Goal: Task Accomplishment & Management: Use online tool/utility

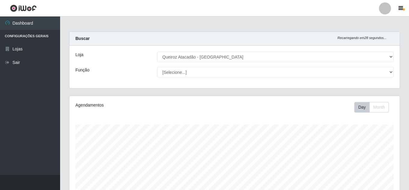
select select "225"
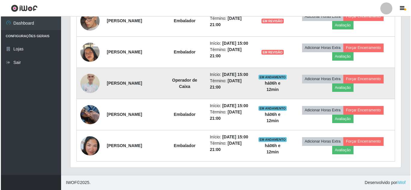
scroll to position [125, 330]
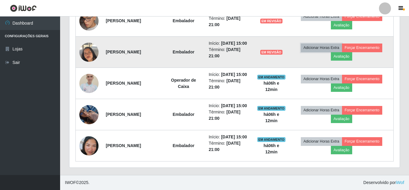
click at [325, 44] on button "Adicionar Horas Extra" at bounding box center [321, 48] width 41 height 8
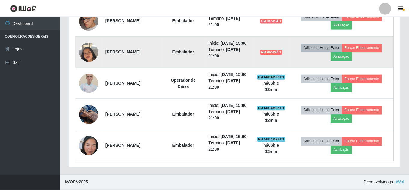
scroll to position [125, 327]
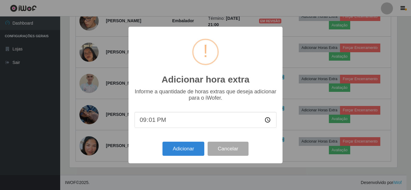
type input "21:12"
click at [183, 154] on button "Adicionar" at bounding box center [183, 149] width 42 height 14
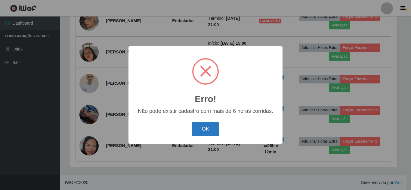
click at [205, 134] on button "OK" at bounding box center [205, 129] width 28 height 14
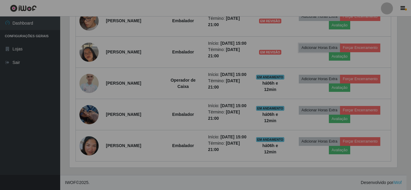
scroll to position [125, 330]
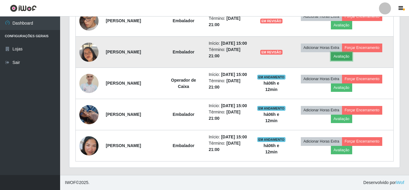
click at [341, 52] on button "Avaliação" at bounding box center [341, 56] width 21 height 8
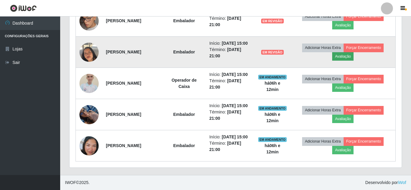
scroll to position [125, 327]
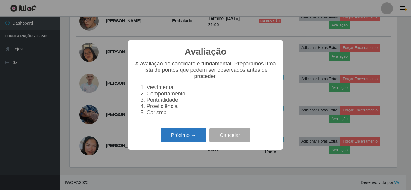
click at [175, 140] on button "Próximo →" at bounding box center [183, 135] width 46 height 14
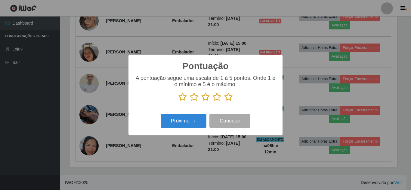
click at [228, 97] on icon at bounding box center [228, 97] width 8 height 9
click at [224, 102] on input "radio" at bounding box center [224, 102] width 0 height 0
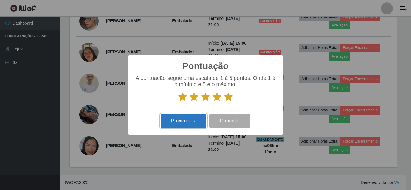
click at [190, 121] on button "Próximo →" at bounding box center [183, 121] width 46 height 14
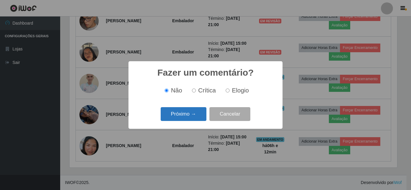
click at [191, 115] on button "Próximo →" at bounding box center [183, 114] width 46 height 14
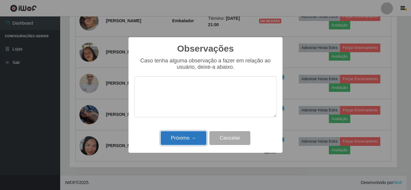
click at [191, 137] on button "Próximo →" at bounding box center [183, 138] width 46 height 14
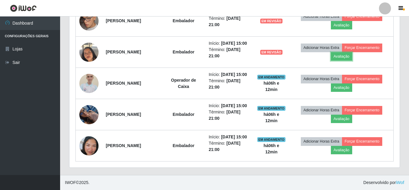
scroll to position [125, 330]
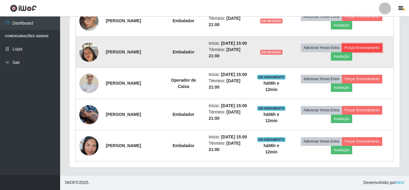
click at [380, 44] on button "Forçar Encerramento" at bounding box center [362, 48] width 40 height 8
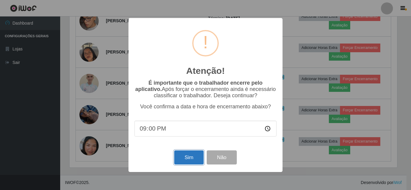
click at [181, 162] on button "Sim" at bounding box center [188, 158] width 29 height 14
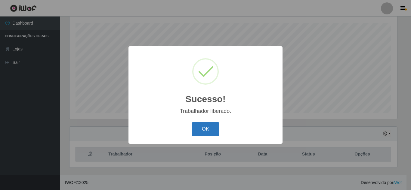
click at [203, 131] on button "OK" at bounding box center [205, 129] width 28 height 14
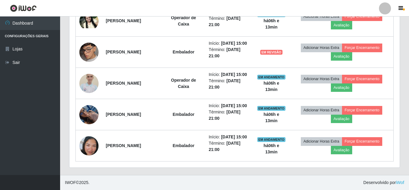
scroll to position [365, 0]
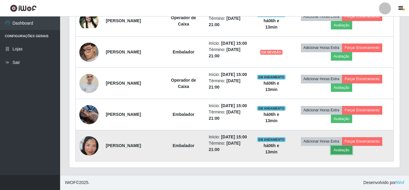
click at [352, 147] on button "Avaliação" at bounding box center [341, 150] width 21 height 8
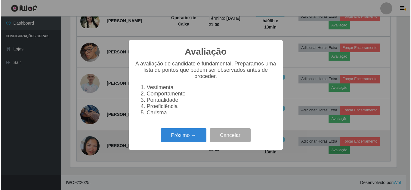
scroll to position [125, 327]
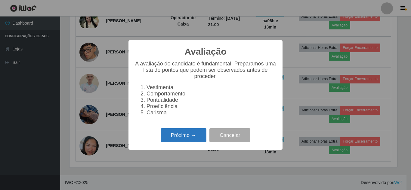
click at [192, 137] on button "Próximo →" at bounding box center [183, 135] width 46 height 14
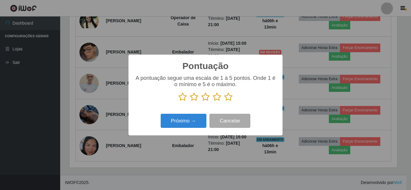
click at [230, 99] on icon at bounding box center [228, 97] width 8 height 9
click at [224, 102] on input "radio" at bounding box center [224, 102] width 0 height 0
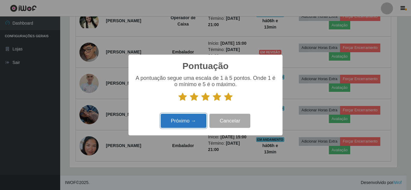
click at [185, 123] on button "Próximo →" at bounding box center [183, 121] width 46 height 14
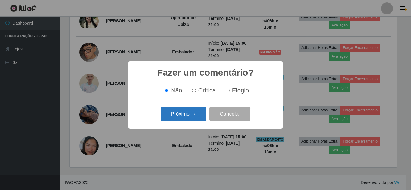
click at [187, 116] on button "Próximo →" at bounding box center [183, 114] width 46 height 14
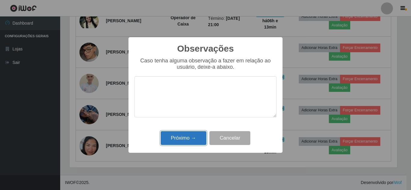
click at [186, 139] on button "Próximo →" at bounding box center [183, 138] width 46 height 14
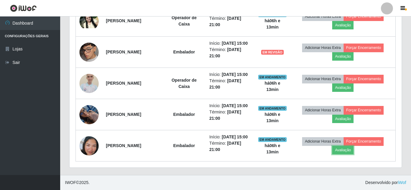
scroll to position [125, 330]
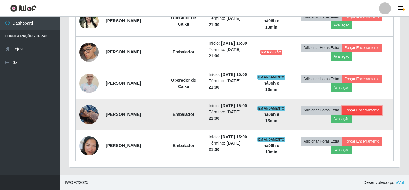
click at [364, 106] on button "Forçar Encerramento" at bounding box center [362, 110] width 40 height 8
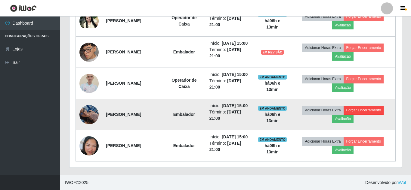
scroll to position [0, 0]
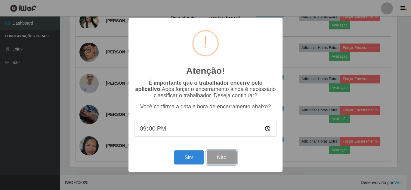
click at [225, 162] on button "Não" at bounding box center [221, 158] width 30 height 14
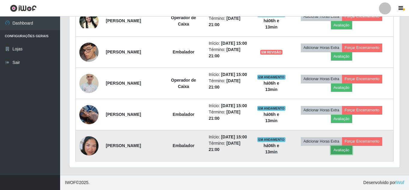
click at [345, 149] on button "Avaliação" at bounding box center [341, 150] width 21 height 8
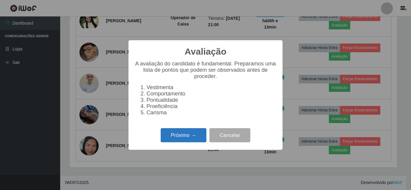
click at [184, 136] on button "Próximo →" at bounding box center [183, 135] width 46 height 14
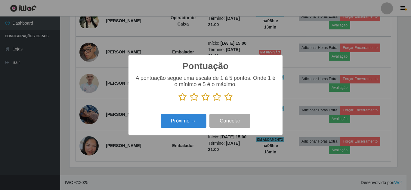
click at [227, 98] on icon at bounding box center [228, 97] width 8 height 9
click at [224, 102] on input "radio" at bounding box center [224, 102] width 0 height 0
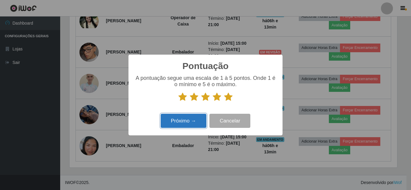
click at [182, 122] on button "Próximo →" at bounding box center [183, 121] width 46 height 14
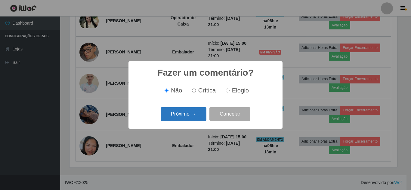
click at [189, 112] on button "Próximo →" at bounding box center [183, 114] width 46 height 14
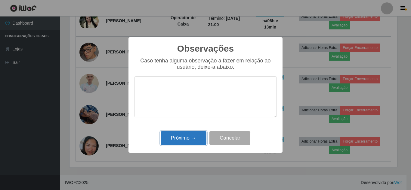
click at [188, 136] on button "Próximo →" at bounding box center [183, 138] width 46 height 14
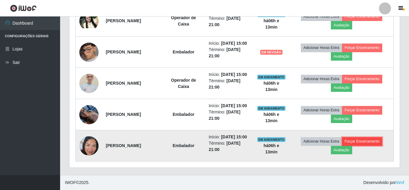
click at [371, 138] on button "Forçar Encerramento" at bounding box center [362, 141] width 40 height 8
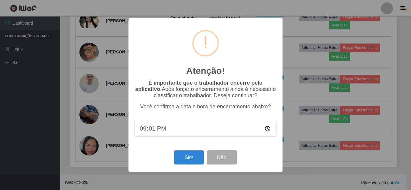
type input "21:13"
click at [190, 160] on button "Sim" at bounding box center [188, 158] width 29 height 14
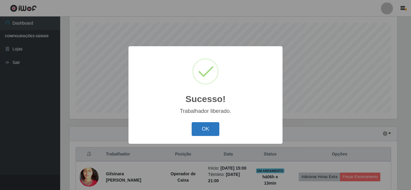
click at [211, 127] on button "OK" at bounding box center [205, 129] width 28 height 14
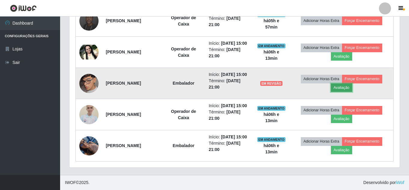
click at [347, 84] on button "Avaliação" at bounding box center [341, 88] width 21 height 8
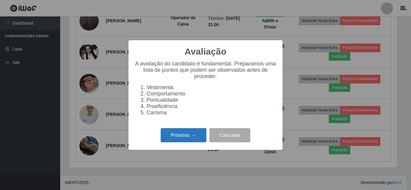
click at [190, 142] on button "Próximo →" at bounding box center [183, 135] width 46 height 14
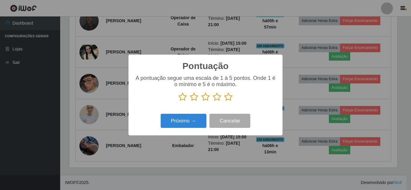
click at [229, 98] on icon at bounding box center [228, 97] width 8 height 9
click at [224, 102] on input "radio" at bounding box center [224, 102] width 0 height 0
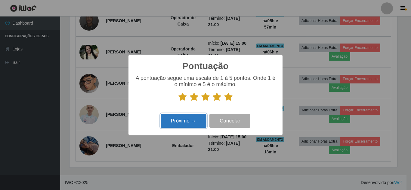
click at [188, 122] on button "Próximo →" at bounding box center [183, 121] width 46 height 14
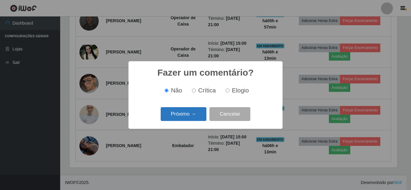
click at [191, 115] on button "Próximo →" at bounding box center [183, 114] width 46 height 14
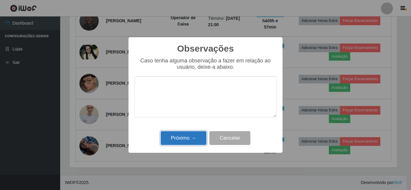
click at [191, 137] on button "Próximo →" at bounding box center [183, 138] width 46 height 14
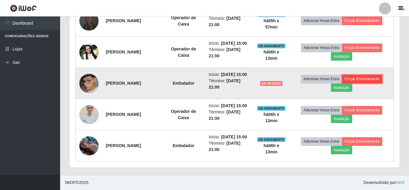
click at [377, 75] on button "Forçar Encerramento" at bounding box center [362, 79] width 40 height 8
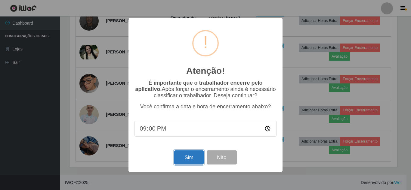
click at [188, 159] on button "Sim" at bounding box center [188, 158] width 29 height 14
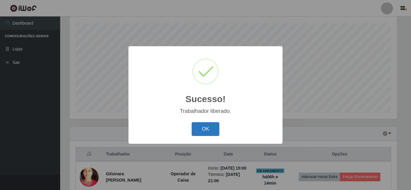
click at [203, 127] on button "OK" at bounding box center [205, 129] width 28 height 14
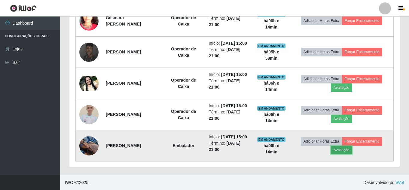
click at [344, 154] on button "Avaliação" at bounding box center [341, 150] width 21 height 8
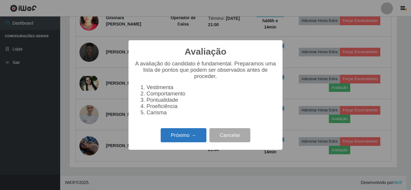
click at [176, 139] on button "Próximo →" at bounding box center [183, 135] width 46 height 14
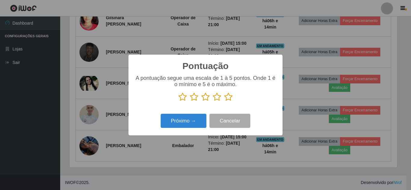
click at [226, 99] on icon at bounding box center [228, 97] width 8 height 9
click at [224, 102] on input "radio" at bounding box center [224, 102] width 0 height 0
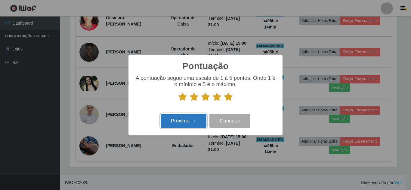
click at [189, 125] on button "Próximo →" at bounding box center [183, 121] width 46 height 14
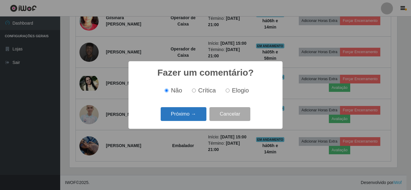
click at [189, 115] on button "Próximo →" at bounding box center [183, 114] width 46 height 14
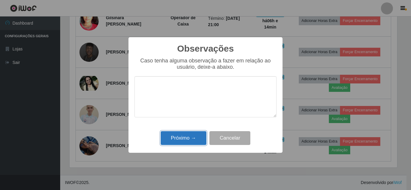
click at [190, 140] on button "Próximo →" at bounding box center [183, 138] width 46 height 14
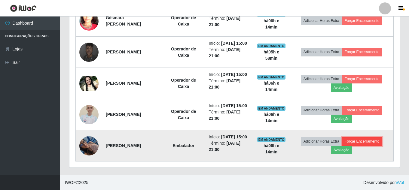
click at [368, 146] on button "Forçar Encerramento" at bounding box center [362, 141] width 40 height 8
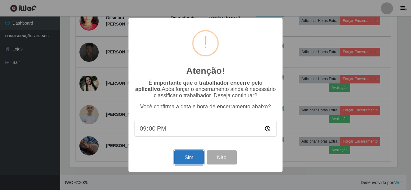
click at [187, 160] on button "Sim" at bounding box center [188, 158] width 29 height 14
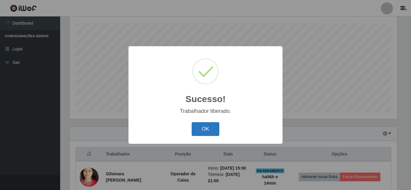
click at [210, 131] on button "OK" at bounding box center [205, 129] width 28 height 14
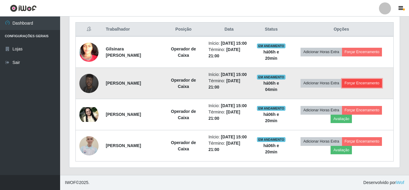
click at [369, 79] on button "Forçar Encerramento" at bounding box center [362, 83] width 40 height 8
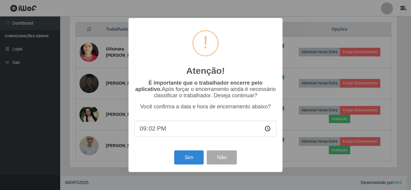
type input "21:21"
click at [190, 158] on button "Sim" at bounding box center [188, 158] width 29 height 14
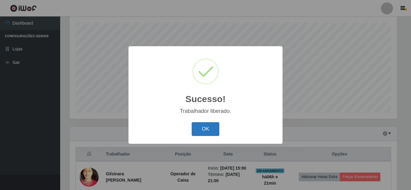
click at [211, 130] on button "OK" at bounding box center [205, 129] width 28 height 14
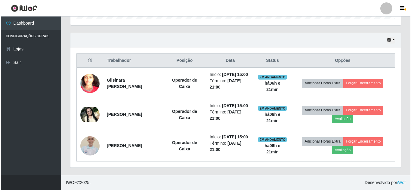
scroll to position [215, 0]
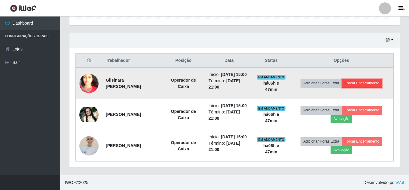
click at [362, 79] on button "Forçar Encerramento" at bounding box center [362, 83] width 40 height 8
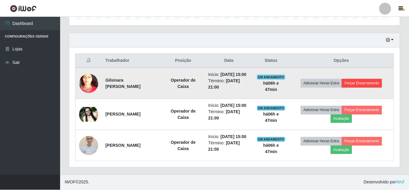
scroll to position [125, 327]
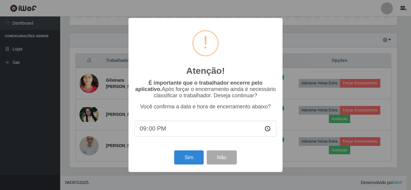
click at [163, 133] on input "21:00" at bounding box center [205, 129] width 142 height 16
click at [153, 130] on input "21:00" at bounding box center [205, 129] width 142 height 16
type input "21:19"
click at [144, 131] on input "time" at bounding box center [205, 129] width 142 height 16
type input "21:47"
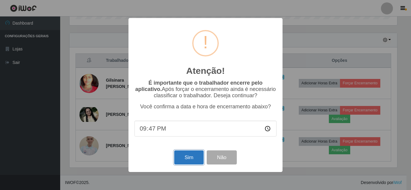
click at [183, 159] on button "Sim" at bounding box center [188, 158] width 29 height 14
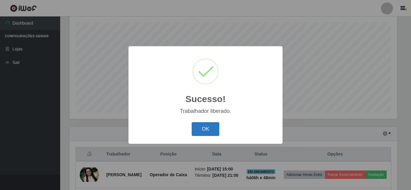
click at [207, 131] on button "OK" at bounding box center [205, 129] width 28 height 14
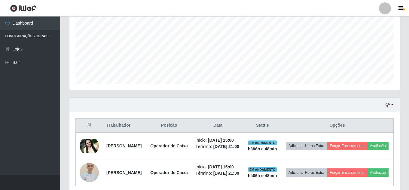
scroll to position [164, 0]
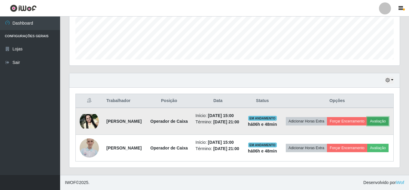
click at [367, 121] on button "Avaliação" at bounding box center [377, 121] width 21 height 8
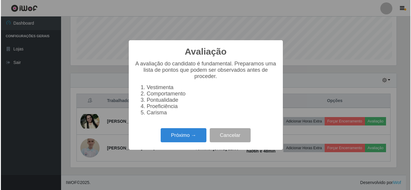
scroll to position [125, 327]
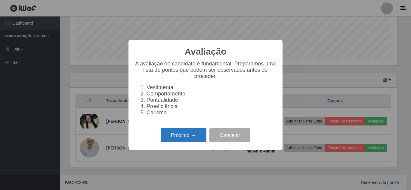
click at [192, 139] on button "Próximo →" at bounding box center [183, 135] width 46 height 14
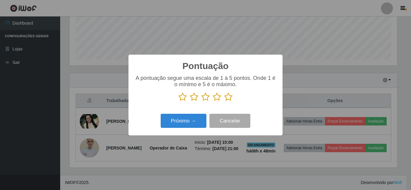
drag, startPoint x: 228, startPoint y: 99, endPoint x: 208, endPoint y: 104, distance: 20.9
click at [226, 99] on icon at bounding box center [228, 97] width 8 height 9
click at [224, 102] on input "radio" at bounding box center [224, 102] width 0 height 0
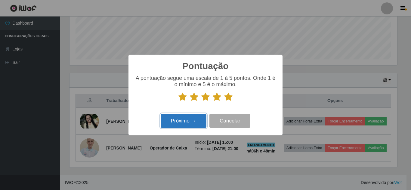
click at [186, 118] on button "Próximo →" at bounding box center [183, 121] width 46 height 14
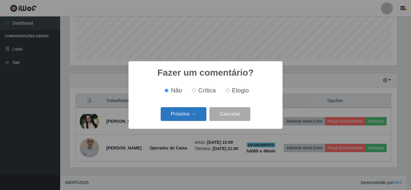
click at [185, 117] on button "Próximo →" at bounding box center [183, 114] width 46 height 14
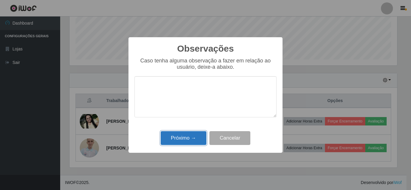
click at [184, 135] on button "Próximo →" at bounding box center [183, 138] width 46 height 14
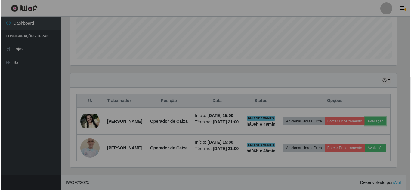
scroll to position [125, 330]
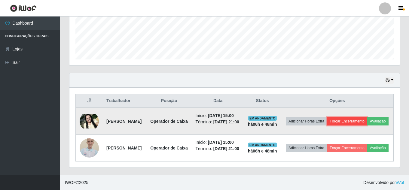
click at [367, 117] on button "Forçar Encerramento" at bounding box center [347, 121] width 40 height 8
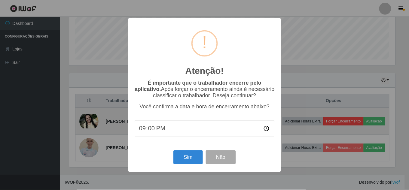
scroll to position [125, 327]
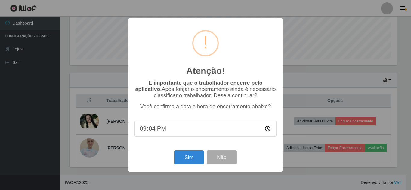
type input "21:47"
click at [193, 161] on button "Sim" at bounding box center [188, 158] width 29 height 14
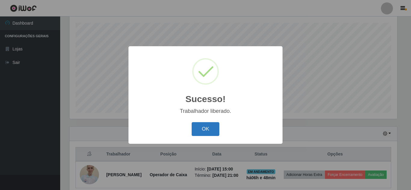
click at [204, 130] on button "OK" at bounding box center [205, 129] width 28 height 14
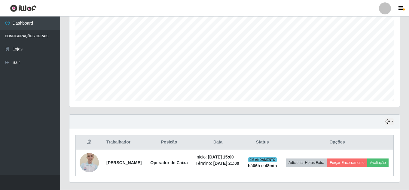
scroll to position [133, 0]
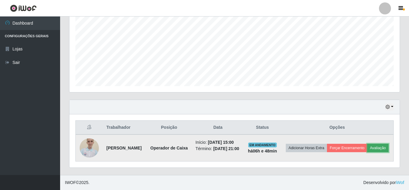
click at [367, 151] on button "Avaliação" at bounding box center [377, 148] width 21 height 8
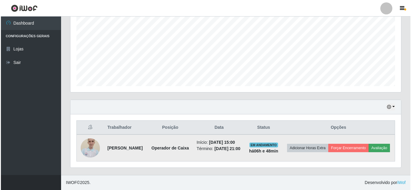
scroll to position [125, 327]
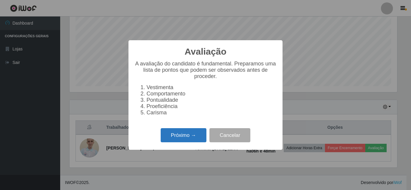
click at [176, 142] on button "Próximo →" at bounding box center [183, 135] width 46 height 14
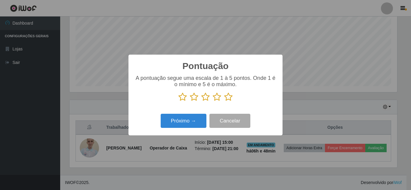
scroll to position [300435, 300232]
drag, startPoint x: 229, startPoint y: 100, endPoint x: 226, endPoint y: 100, distance: 3.3
click at [229, 100] on icon at bounding box center [228, 97] width 8 height 9
click at [224, 102] on input "radio" at bounding box center [224, 102] width 0 height 0
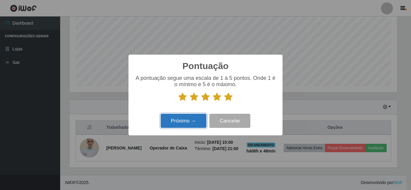
click at [191, 125] on button "Próximo →" at bounding box center [183, 121] width 46 height 14
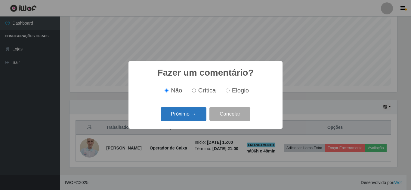
click at [192, 114] on button "Próximo →" at bounding box center [183, 114] width 46 height 14
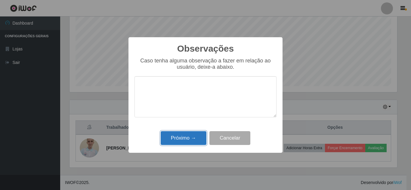
click at [183, 137] on button "Próximo →" at bounding box center [183, 138] width 46 height 14
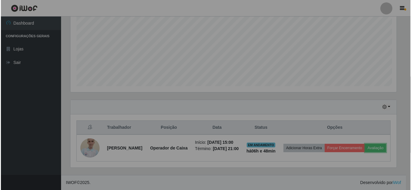
scroll to position [125, 330]
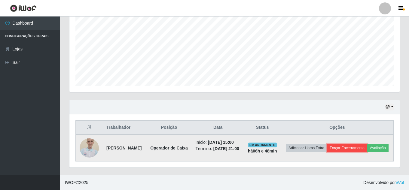
click at [367, 144] on button "Forçar Encerramento" at bounding box center [347, 148] width 40 height 8
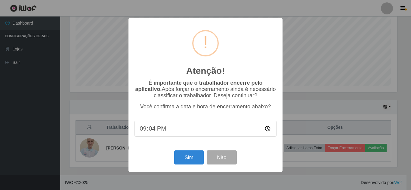
type input "21:48"
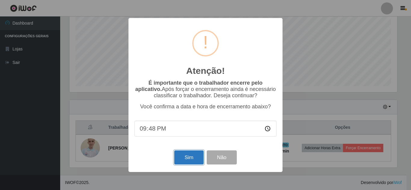
click at [194, 162] on button "Sim" at bounding box center [188, 158] width 29 height 14
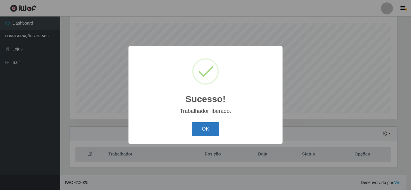
click at [210, 134] on button "OK" at bounding box center [205, 129] width 28 height 14
